Goal: Entertainment & Leisure: Consume media (video, audio)

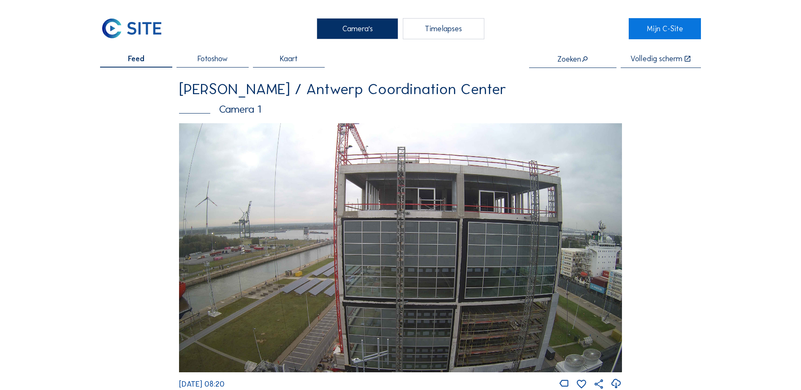
click at [445, 28] on div "Timelapses" at bounding box center [443, 28] width 81 height 21
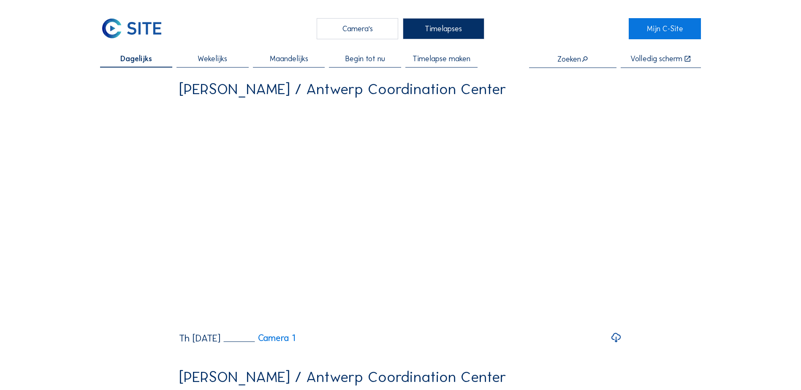
click at [293, 59] on span "Maandelijks" at bounding box center [289, 59] width 38 height 8
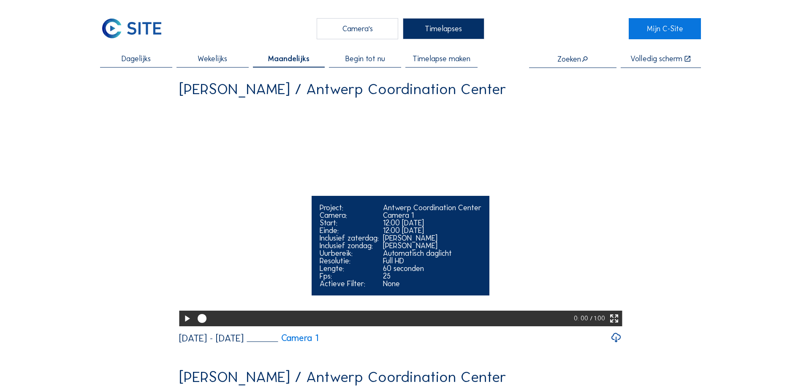
click at [184, 325] on icon at bounding box center [187, 318] width 11 height 13
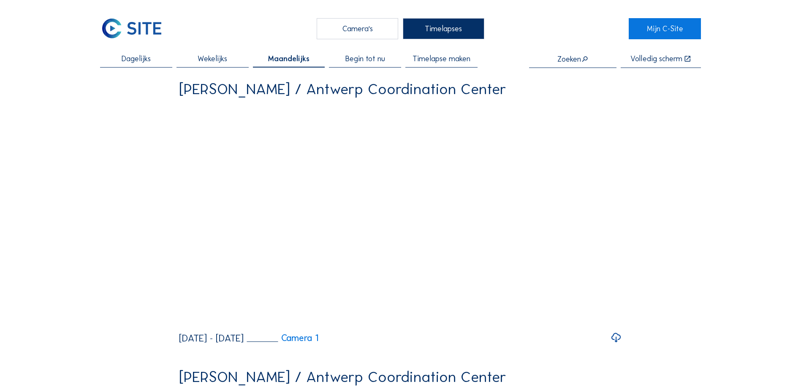
click at [368, 59] on span "Begin tot nu" at bounding box center [365, 59] width 40 height 8
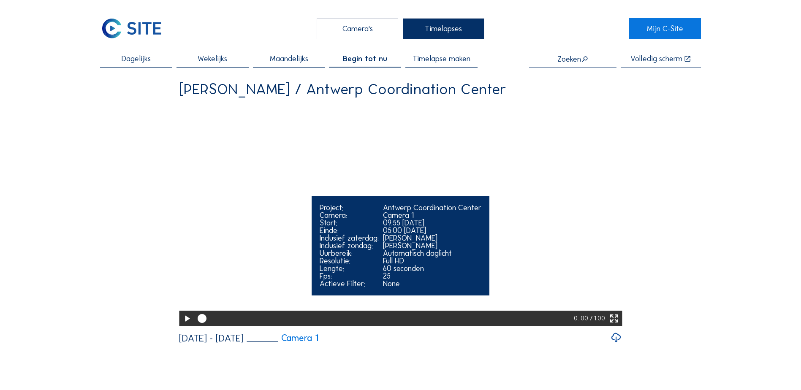
click at [184, 325] on icon at bounding box center [187, 318] width 11 height 13
click at [616, 325] on icon at bounding box center [614, 318] width 11 height 13
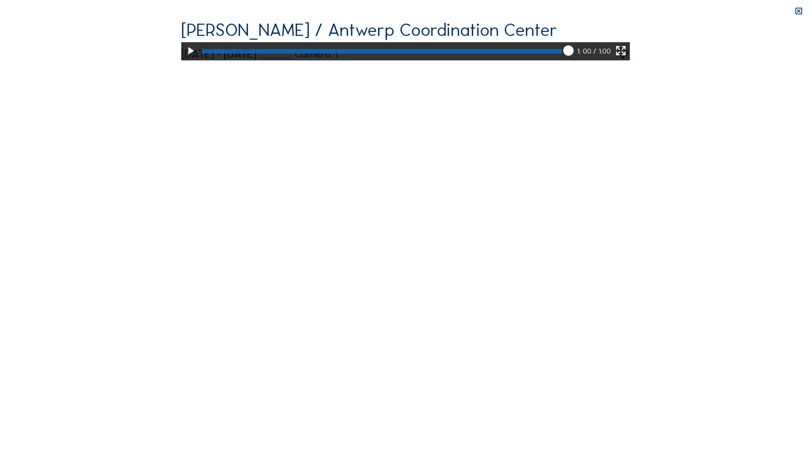
click at [562, 54] on div at bounding box center [382, 51] width 360 height 5
click at [184, 59] on icon at bounding box center [190, 50] width 12 height 15
